Goal: Transaction & Acquisition: Purchase product/service

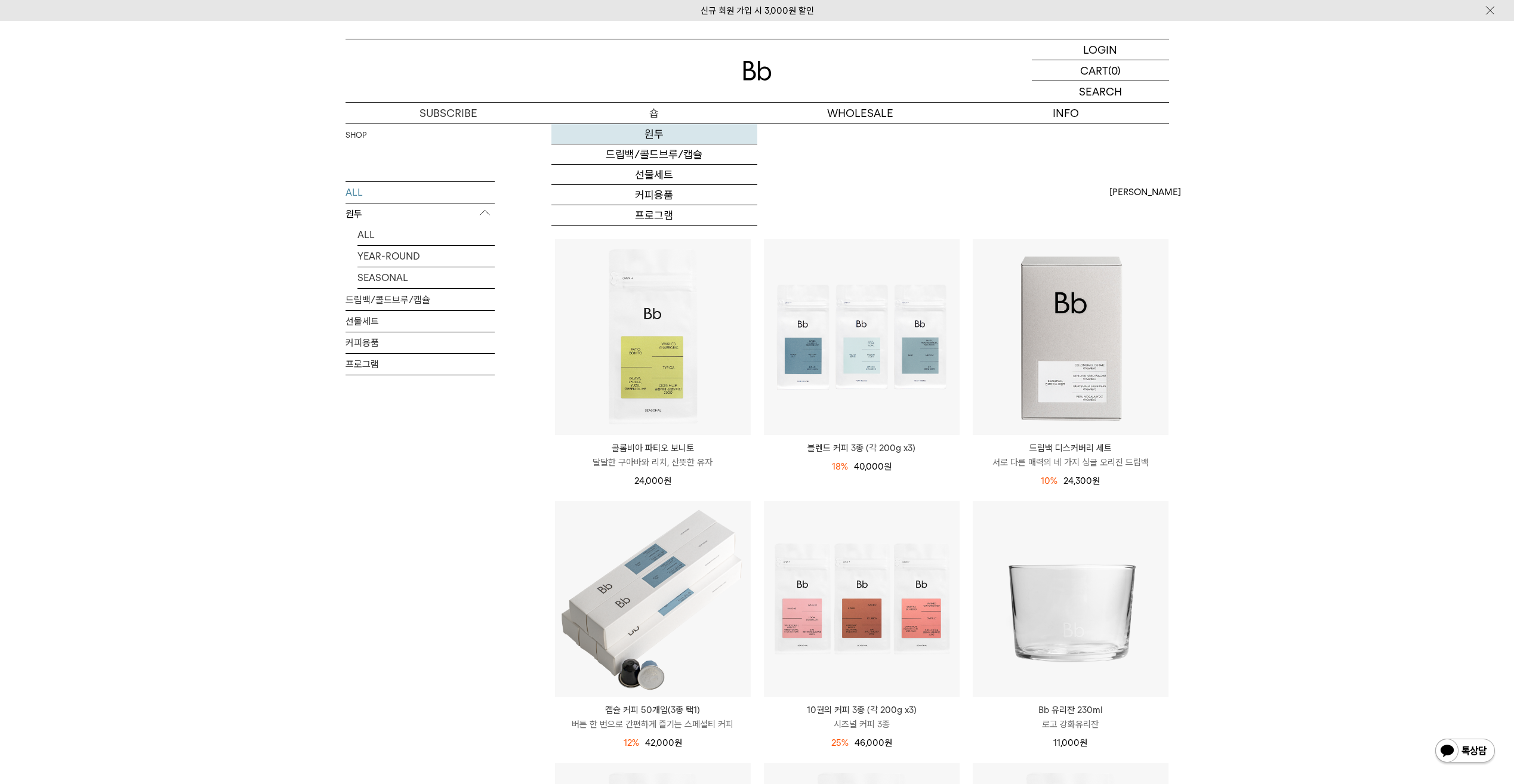
click at [653, 141] on link "원두" at bounding box center [654, 134] width 206 height 20
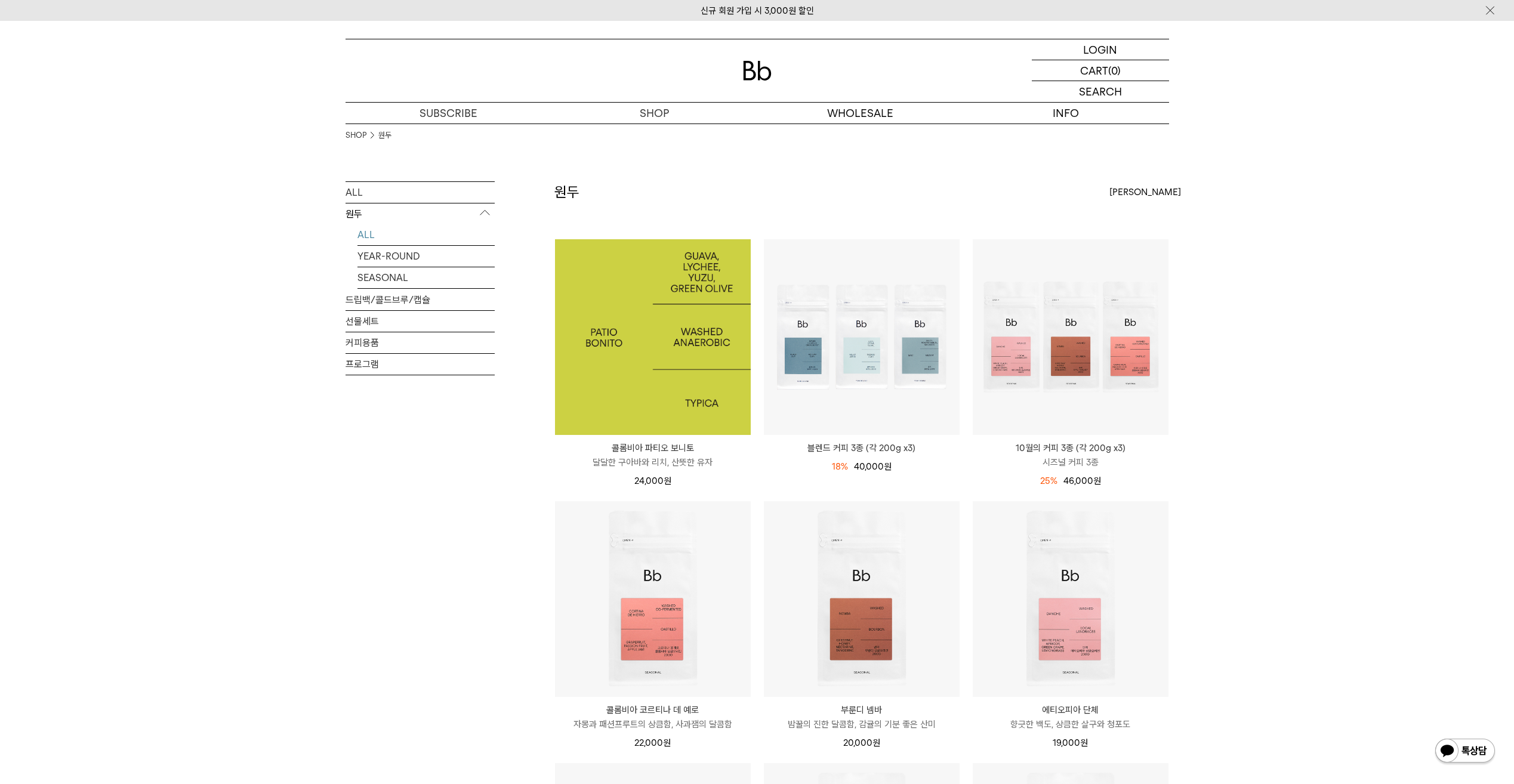
click at [625, 328] on img at bounding box center [653, 337] width 196 height 196
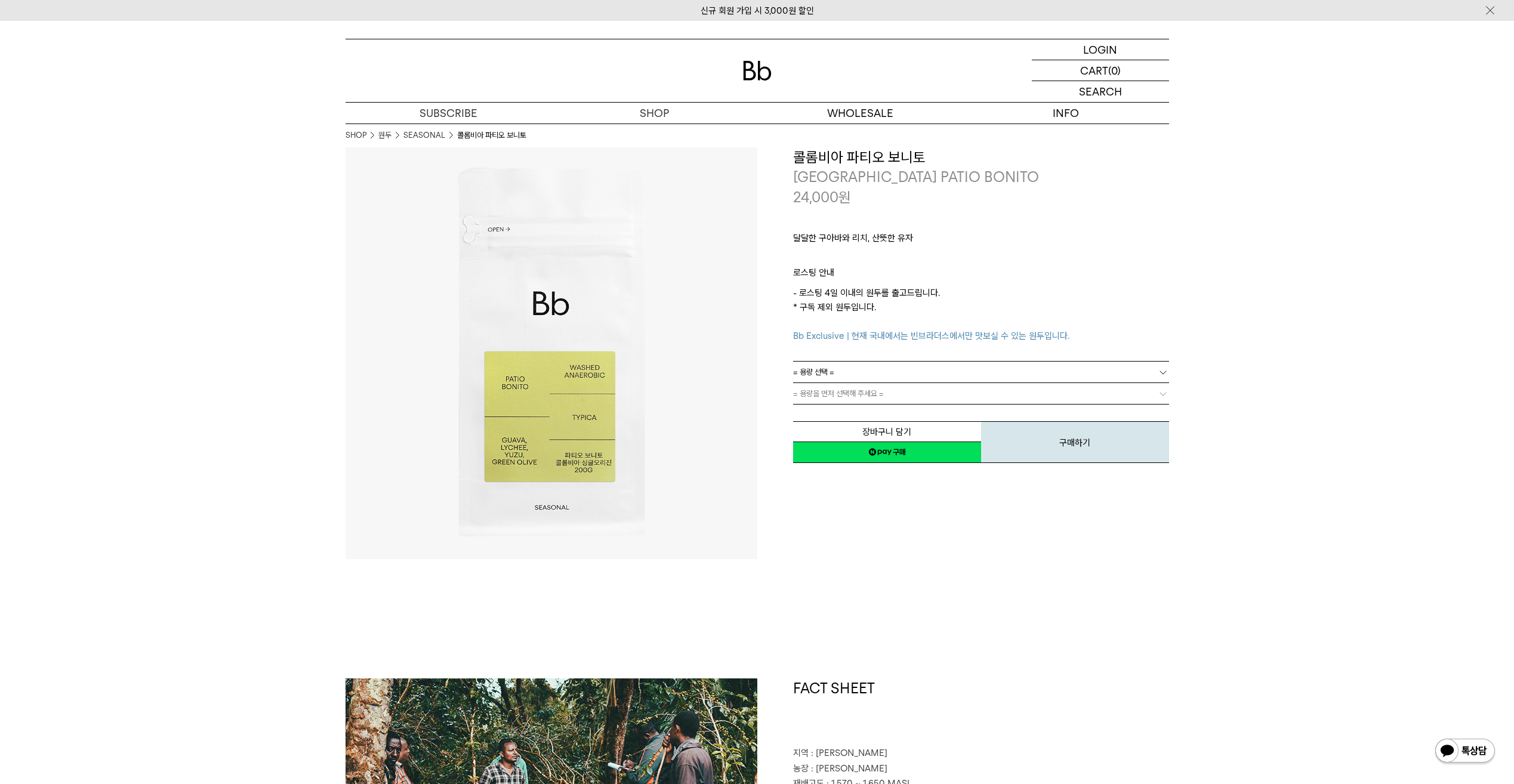
drag, startPoint x: 1129, startPoint y: 275, endPoint x: 1126, endPoint y: 247, distance: 28.2
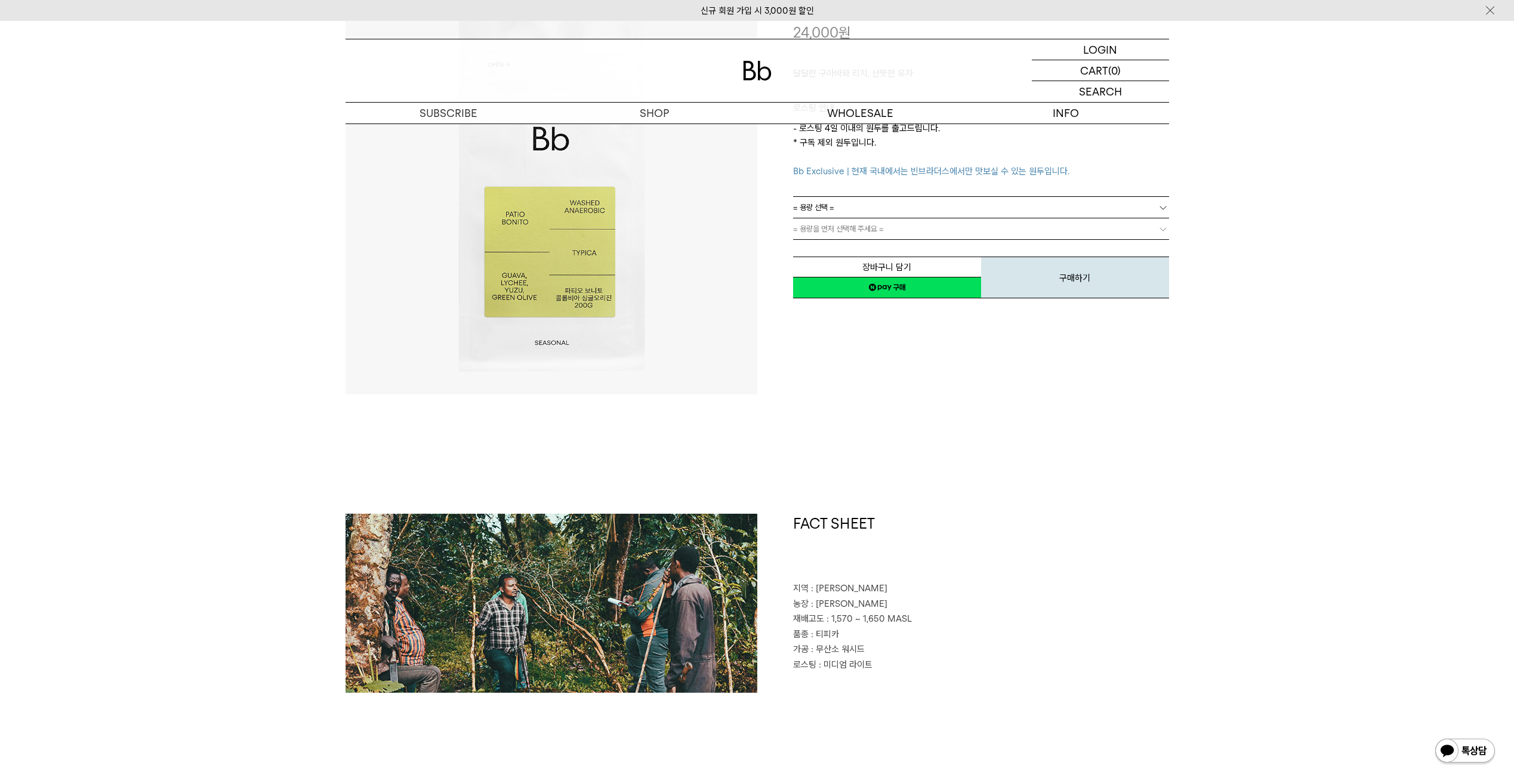
drag, startPoint x: 306, startPoint y: 229, endPoint x: 308, endPoint y: 394, distance: 165.0
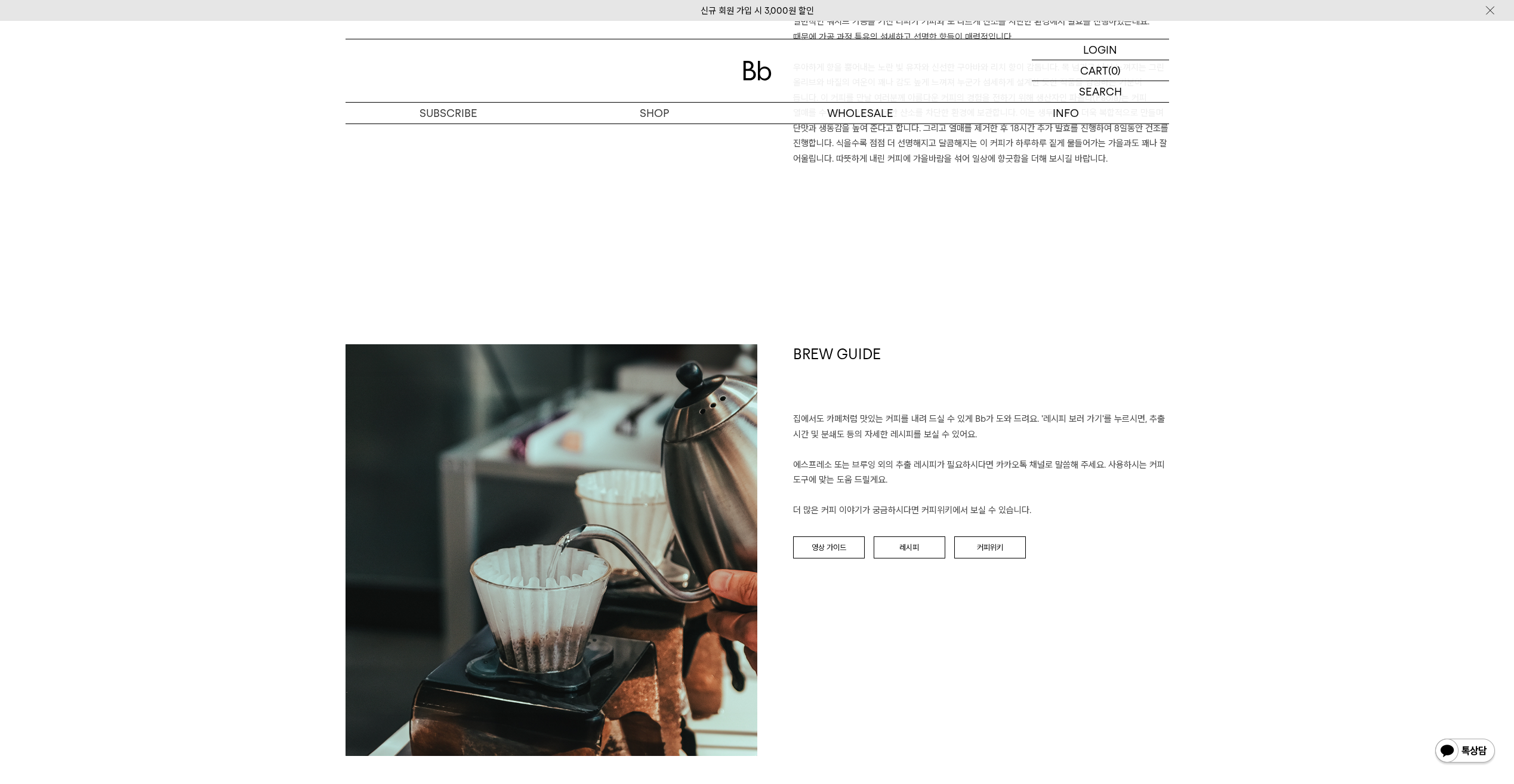
scroll to position [1059, 0]
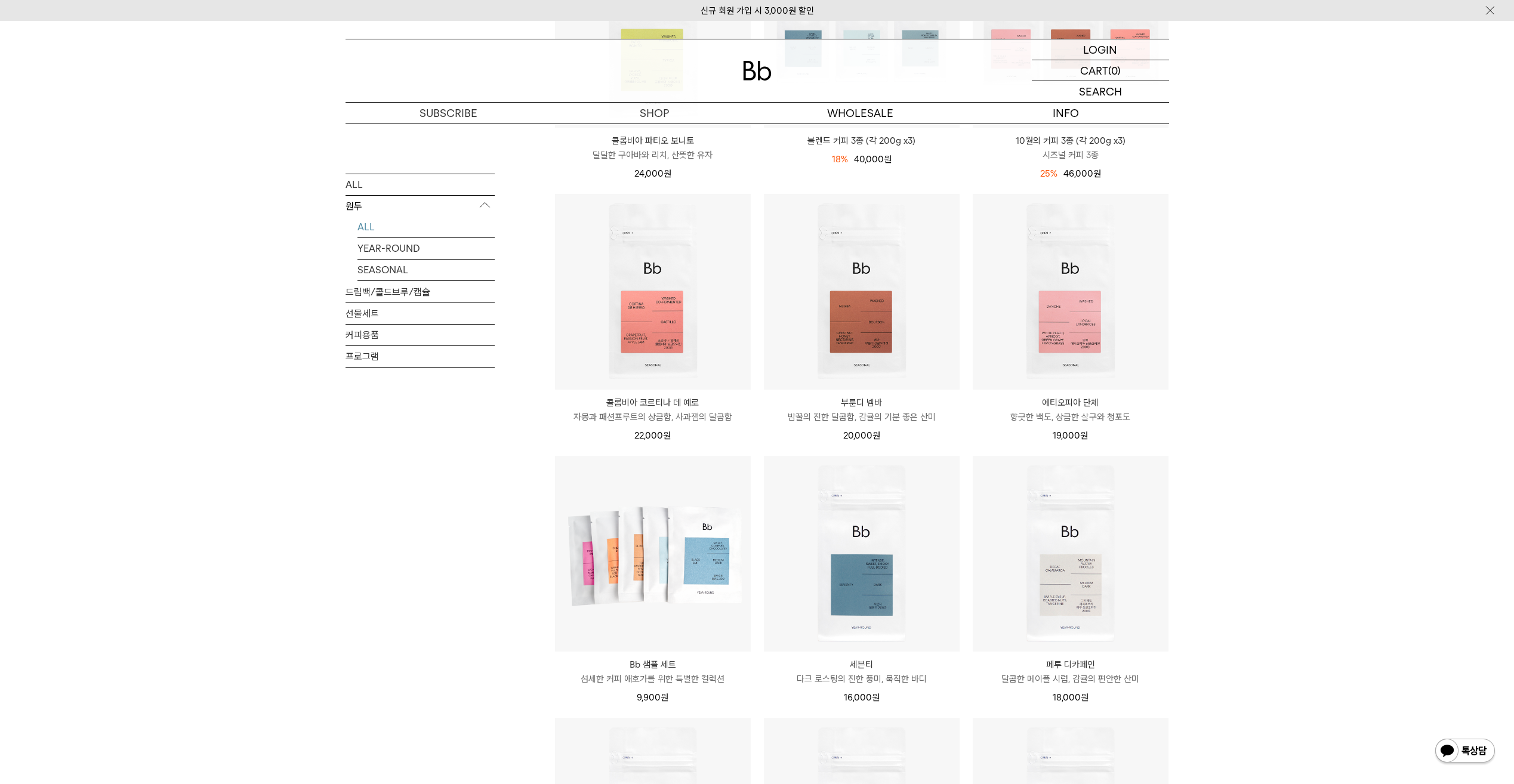
scroll to position [298, 0]
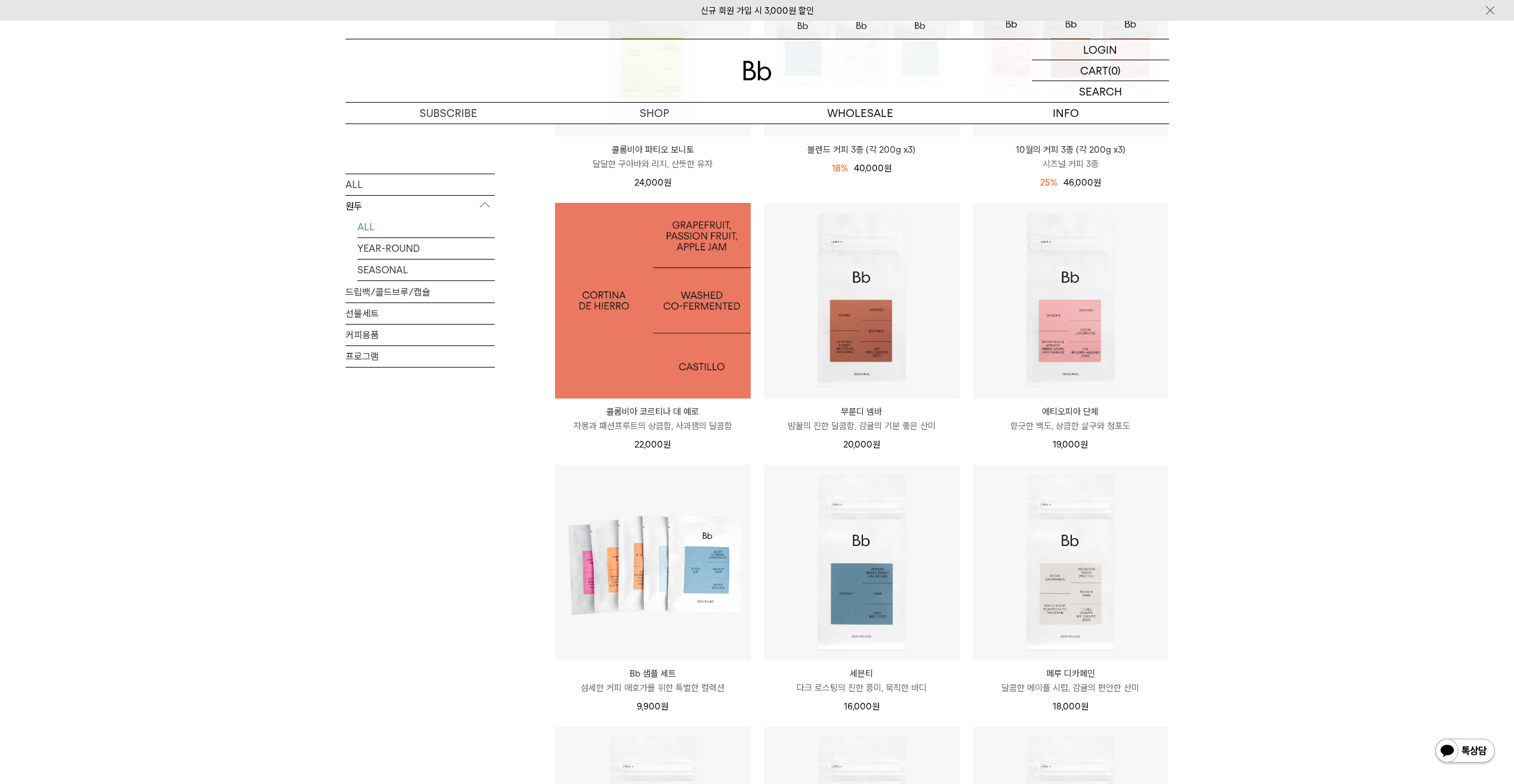
click at [723, 308] on img at bounding box center [653, 301] width 196 height 196
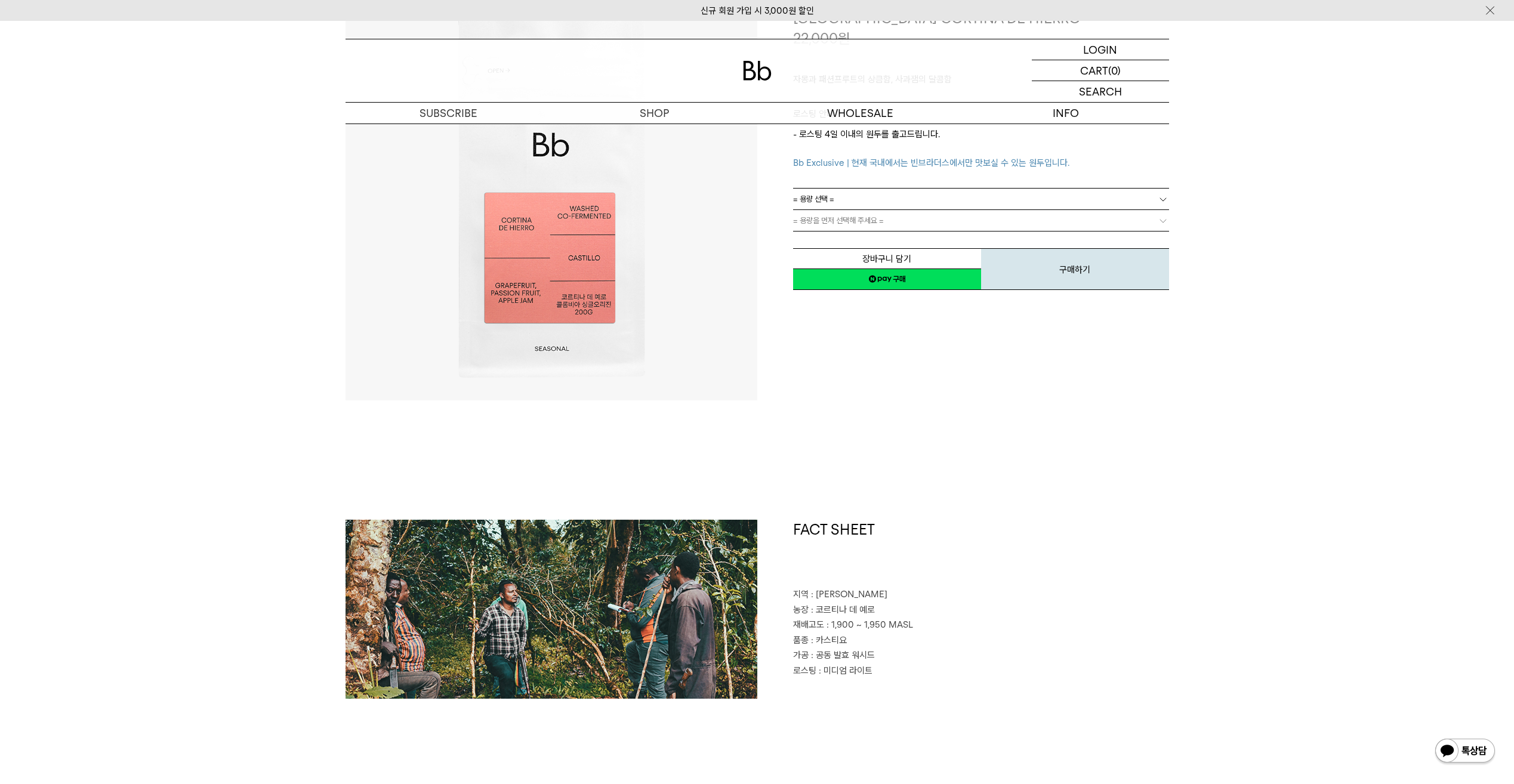
scroll to position [358, 0]
